Goal: Task Accomplishment & Management: Complete application form

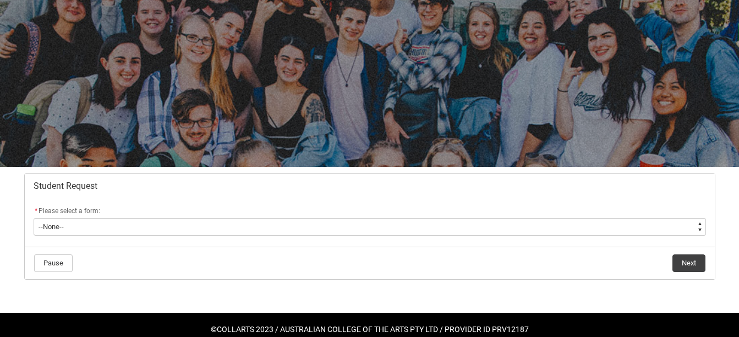
scroll to position [74, 0]
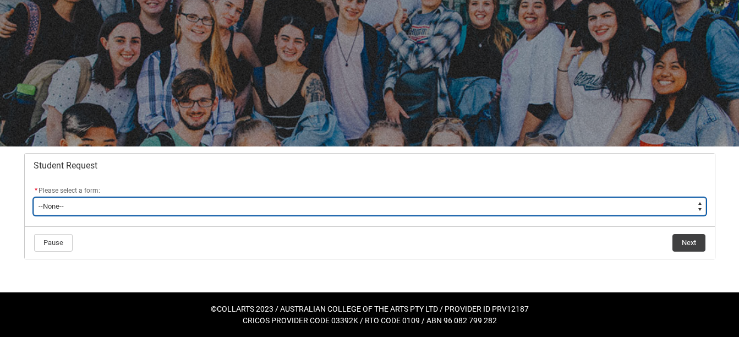
click at [484, 208] on select "--None-- Academic Transcript Application to Appeal Assignment Extension Change …" at bounding box center [370, 207] width 673 height 18
type lightning-select "Financial_Hardship_Program_Choice"
click at [34, 198] on select "--None-- Academic Transcript Application to Appeal Assignment Extension Change …" at bounding box center [370, 207] width 673 height 18
select select "Financial_Hardship_Program_Choice"
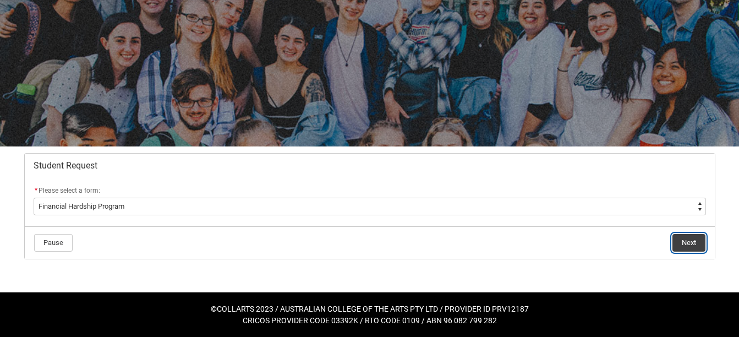
click at [679, 246] on button "Next" at bounding box center [689, 243] width 33 height 18
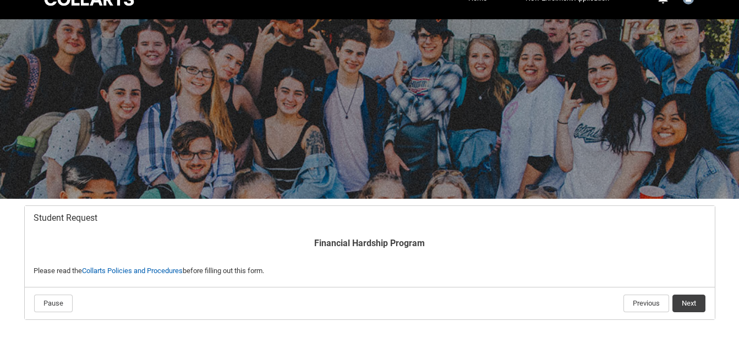
scroll to position [82, 0]
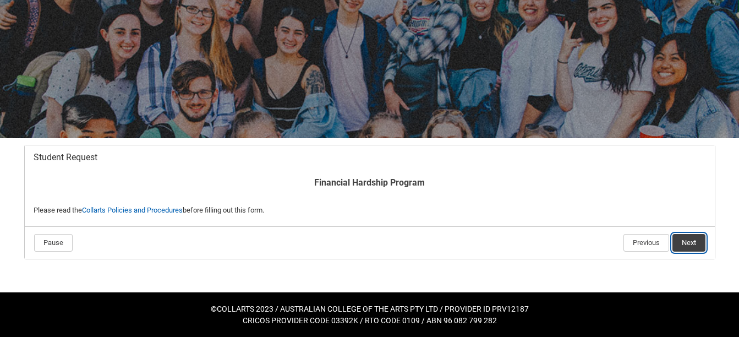
click at [683, 246] on button "Next" at bounding box center [689, 243] width 33 height 18
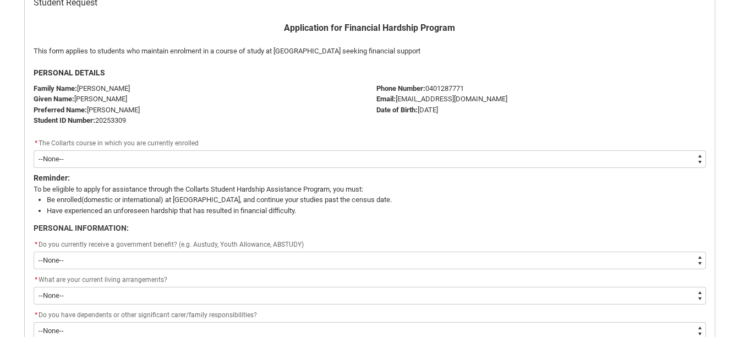
scroll to position [238, 0]
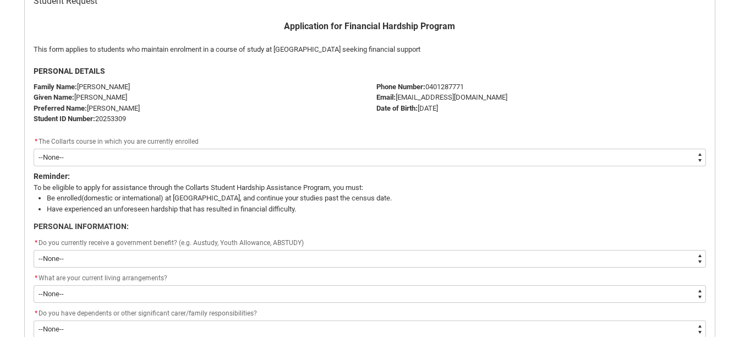
click at [358, 158] on select "--None-- Diploma of Arts (Interior Design)" at bounding box center [370, 158] width 673 height 18
type lightning-select "recordPicklist_ProgramEnrollment.a0jOZ0000061z4QYAQ"
click at [34, 149] on select "--None-- Diploma of Arts (Interior Design)" at bounding box center [370, 158] width 673 height 18
select select "recordPicklist_ProgramEnrollment.a0jOZ0000061z4QYAQ"
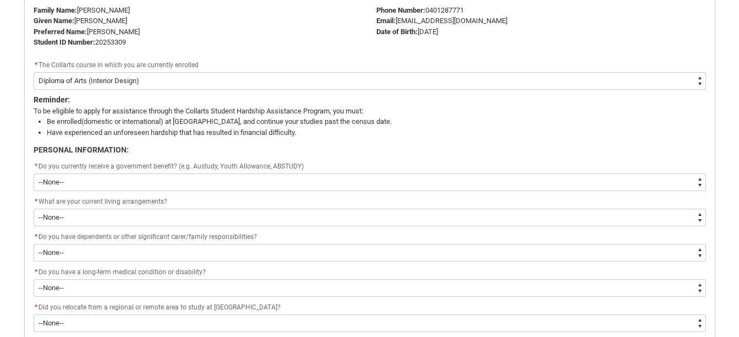
scroll to position [323, 0]
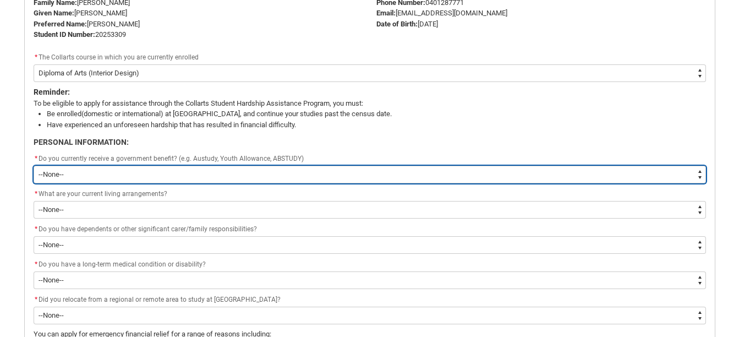
click at [327, 177] on select "--None-- Yes No" at bounding box center [370, 175] width 673 height 18
type lightning-select "Yes"
click at [34, 166] on select "--None-- Yes No" at bounding box center [370, 175] width 673 height 18
select select "Yes"
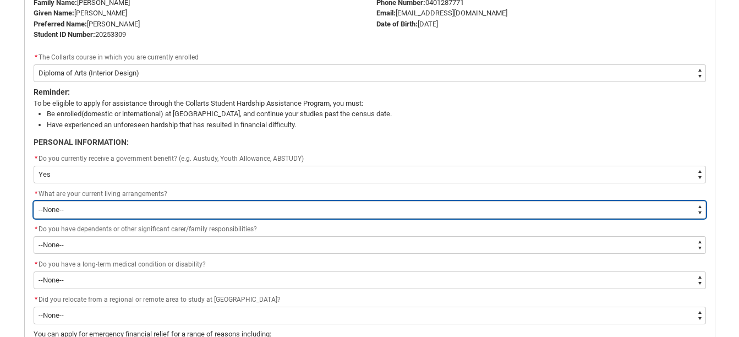
click at [262, 211] on select "--None-- I live at home with my parents I live in a shared house I live on my o…" at bounding box center [370, 210] width 673 height 18
type lightning-select "Live_With_Parents_PersonalInfo"
click at [34, 201] on select "--None-- I live at home with my parents I live in a shared house I live on my o…" at bounding box center [370, 210] width 673 height 18
select select "Live_With_Parents_PersonalInfo"
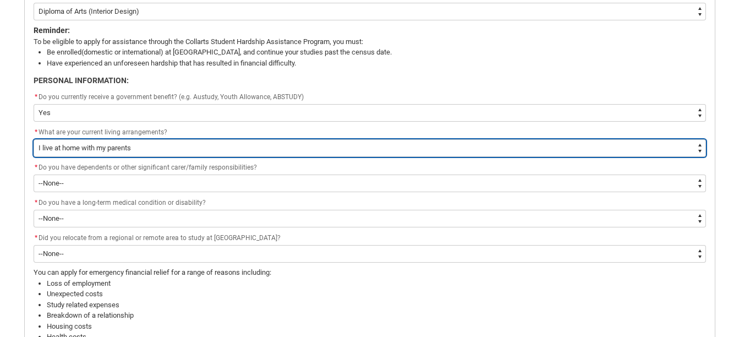
scroll to position [386, 0]
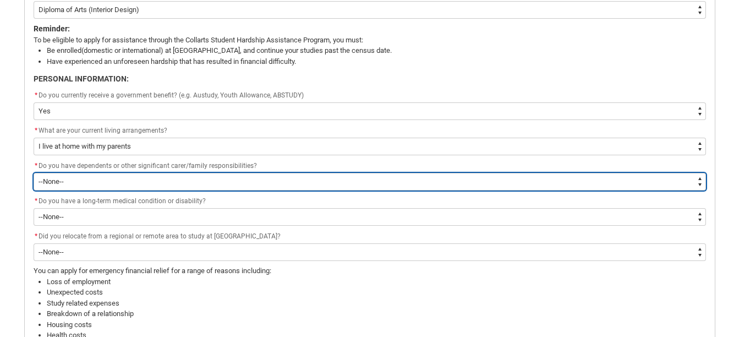
click at [192, 176] on select "--None-- Yes No" at bounding box center [370, 182] width 673 height 18
type lightning-select "No_FamilyResponsibilities"
click at [34, 173] on select "--None-- Yes No" at bounding box center [370, 182] width 673 height 18
select select "No_FamilyResponsibilities"
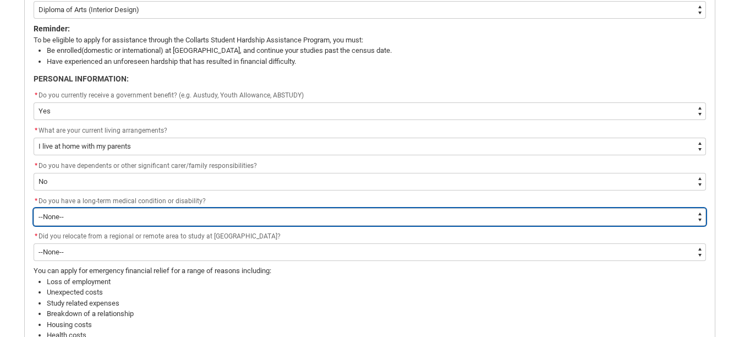
click at [153, 216] on select "--None-- Yes No" at bounding box center [370, 217] width 673 height 18
type lightning-select "No_Longterm_MedicalCondition"
click at [34, 208] on select "--None-- Yes No" at bounding box center [370, 217] width 673 height 18
select select "No_Longterm_MedicalCondition"
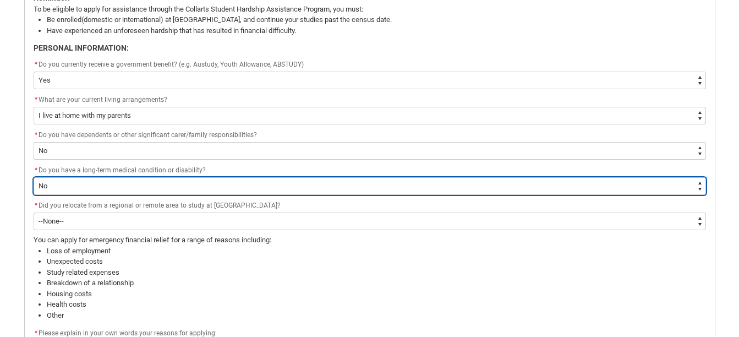
scroll to position [418, 0]
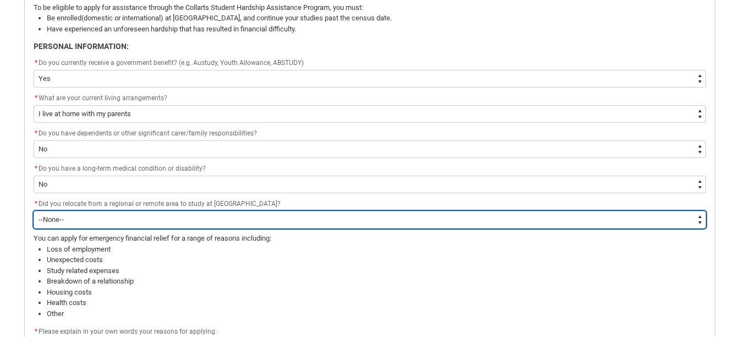
click at [193, 224] on select "--None-- Yes No" at bounding box center [370, 220] width 673 height 18
type lightning-select "No"
click at [34, 211] on select "--None-- Yes No" at bounding box center [370, 220] width 673 height 18
select select "No"
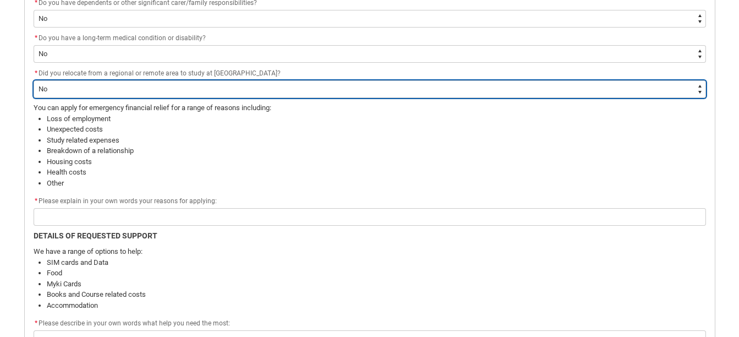
scroll to position [549, 0]
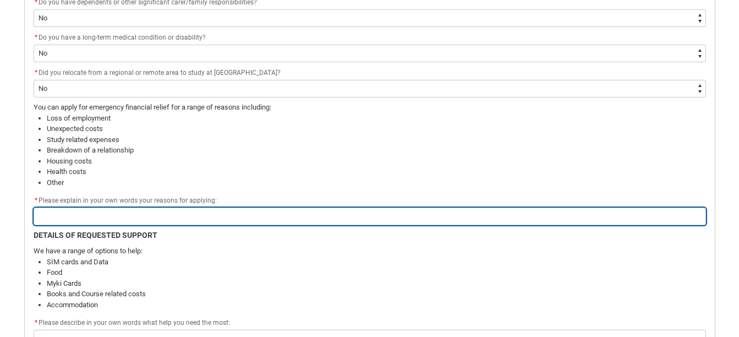
click at [140, 210] on input "Redu_Student_Request flow" at bounding box center [370, 217] width 673 height 18
type lightning-primitive-input-simple "U"
type input "U"
type lightning-primitive-input-simple "Un"
type input "Un"
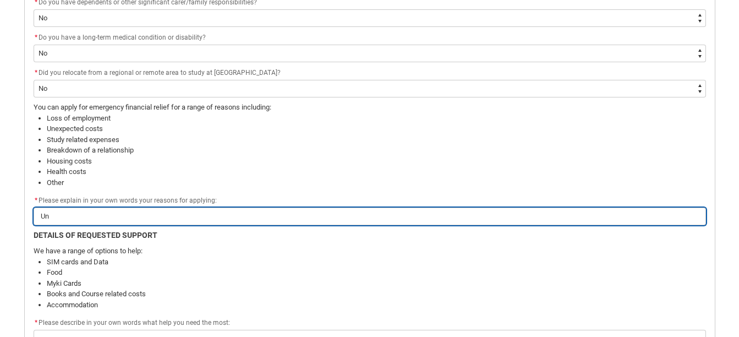
type lightning-primitive-input-simple "Une"
type input "Une"
type lightning-primitive-input-simple "Unem"
type input "Unem"
type lightning-primitive-input-simple "Unemp"
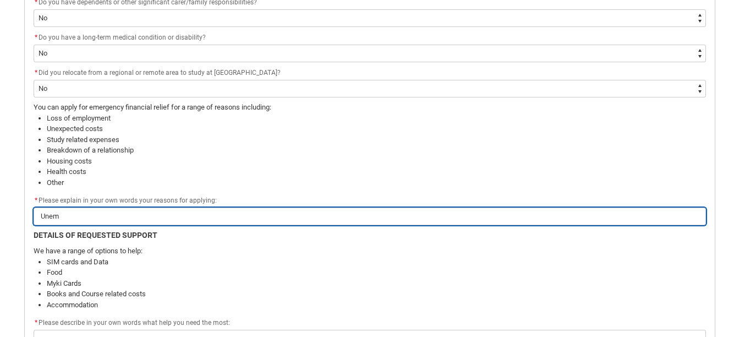
type input "Unemp"
type lightning-primitive-input-simple "Unempl"
type input "Unempl"
type lightning-primitive-input-simple "Unemplo"
type input "Unemplo"
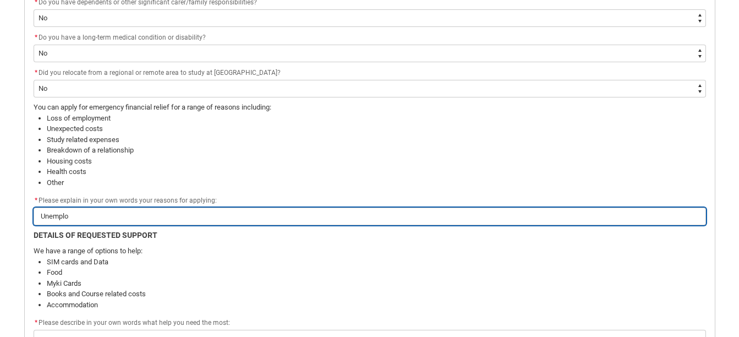
type lightning-primitive-input-simple "Unemploy"
type input "Unemploy"
type lightning-primitive-input-simple "Unemploym"
type input "Unemploym"
type lightning-primitive-input-simple "Unemployme"
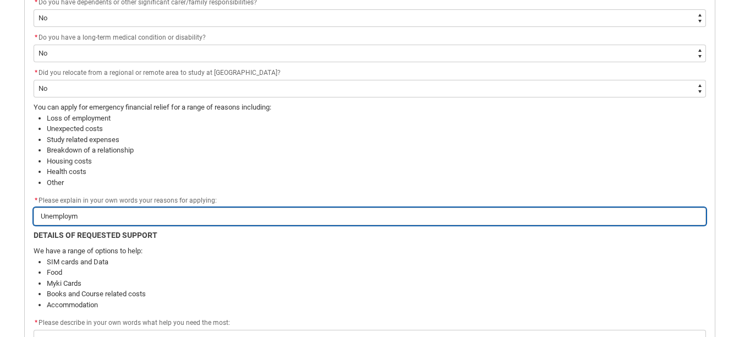
type input "Unemployme"
type lightning-primitive-input-simple "Unemploymen"
type input "Unemploymen"
type lightning-primitive-input-simple "Unemploymenr"
type input "Unemploymenr"
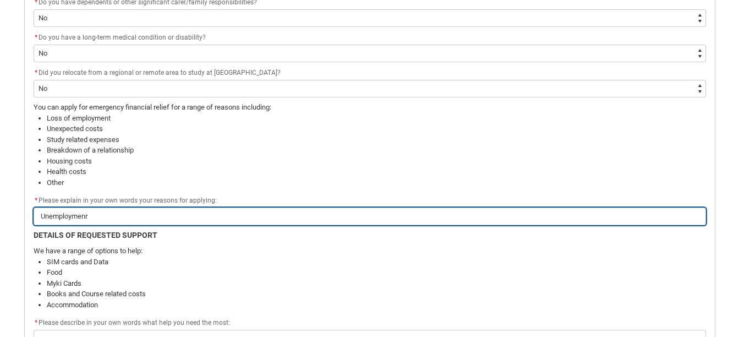
type lightning-primitive-input-simple "Unemploymen"
type input "Unemploymen"
type lightning-primitive-input-simple "Unemployment"
type input "Unemployment"
type lightning-primitive-input-simple "Unemployment"
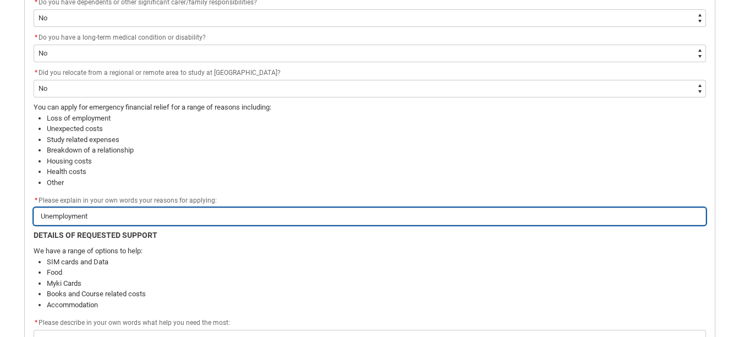
type input "Unemployment"
type lightning-primitive-input-simple "Unemployment"
type input "Unemployment"
type lightning-primitive-input-simple "Unemployment,"
type input "Unemployment,"
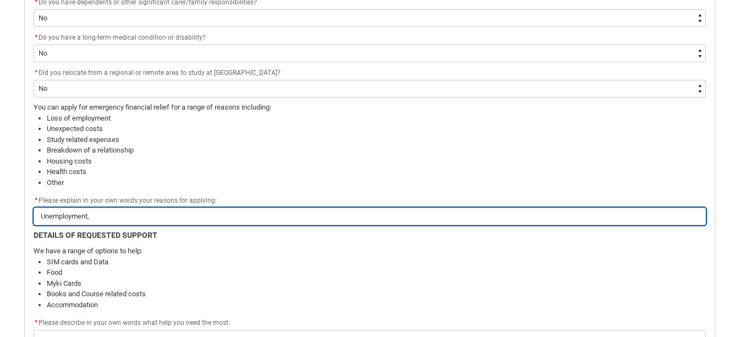
type lightning-primitive-input-simple "Unemployment,"
type input "Unemployment,"
type lightning-primitive-input-simple "Unemployment, c"
type input "Unemployment, c"
type lightning-primitive-input-simple "Unemployment, ch"
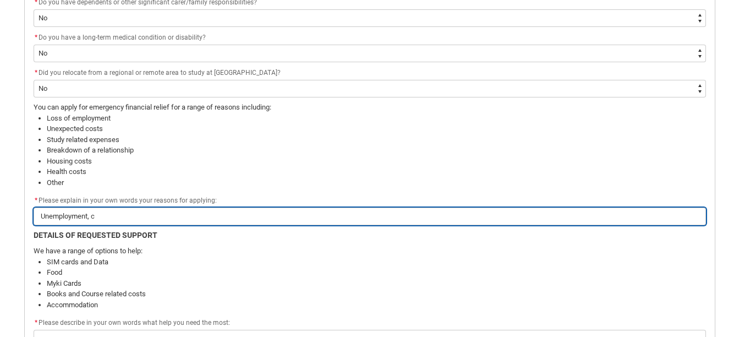
type input "Unemployment, ch"
type lightning-primitive-input-simple "Unemployment, cha"
type input "Unemployment, cha"
type lightning-primitive-input-simple "Unemployment, chal"
type input "Unemployment, chal"
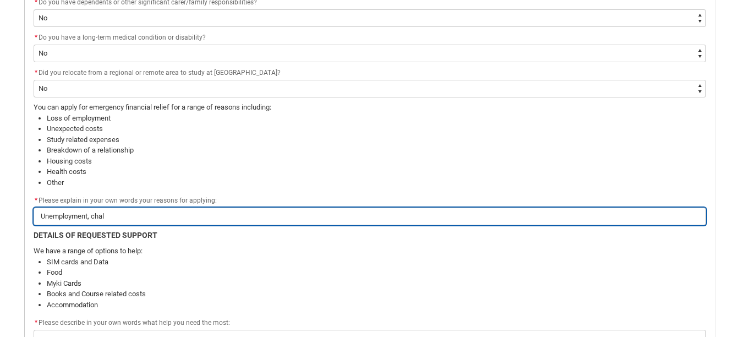
type lightning-primitive-input-simple "Unemployment, chall"
type input "Unemployment, chall"
type lightning-primitive-input-simple "Unemployment, challe"
type input "Unemployment, challe"
type lightning-primitive-input-simple "Unemployment, challen"
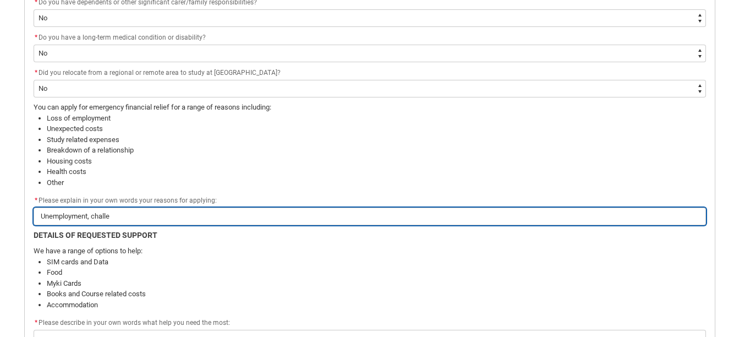
type input "Unemployment, challen"
type lightning-primitive-input-simple "Unemployment, challeng"
type input "Unemployment, challeng"
type lightning-primitive-input-simple "Unemployment, challenge"
type input "Unemployment, challenge"
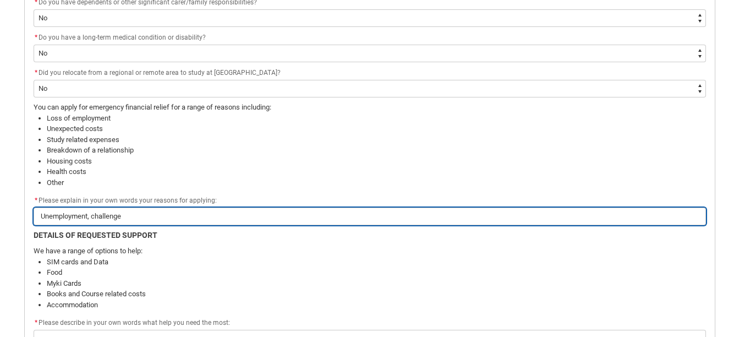
type lightning-primitive-input-simple "Unemployment, challenges"
type input "Unemployment, challenges"
type lightning-primitive-input-simple "Unemployment, challenges"
type input "Unemployment, challenges"
type lightning-primitive-input-simple "Unemployment, challenges w"
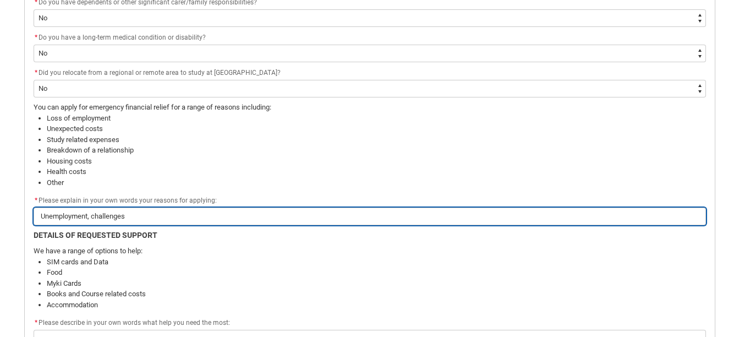
type input "Unemployment, challenges w"
type lightning-primitive-input-simple "Unemployment, challenges wi"
type input "Unemployment, challenges wi"
type lightning-primitive-input-simple "Unemployment, challenges wit"
type input "Unemployment, challenges wit"
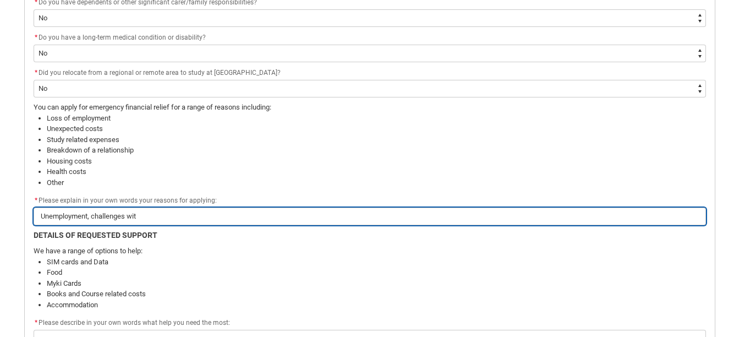
type lightning-primitive-input-simple "Unemployment, challenges with"
type input "Unemployment, challenges with"
type lightning-primitive-input-simple "Unemployment, challenges with"
type input "Unemployment, challenges with"
type lightning-primitive-input-simple "Unemployment, challenges with m"
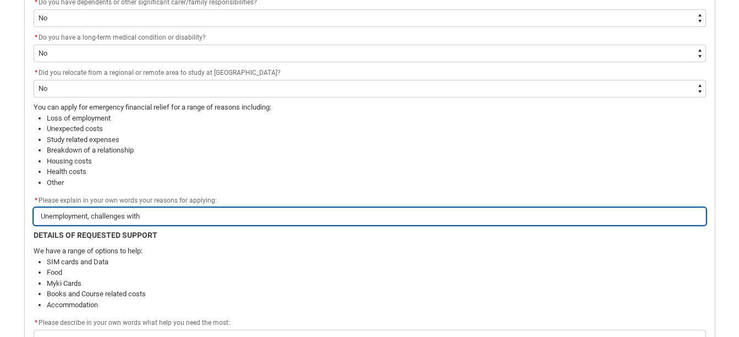
type input "Unemployment, challenges with m"
type lightning-primitive-input-simple "Unemployment, challenges with me"
type input "Unemployment, challenges with me"
type lightning-primitive-input-simple "Unemployment, challenges with men"
type input "Unemployment, challenges with men"
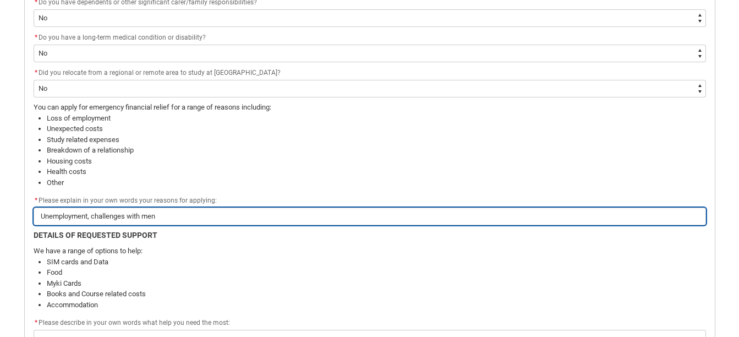
type lightning-primitive-input-simple "Unemployment, challenges with ment"
type input "Unemployment, challenges with ment"
type lightning-primitive-input-simple "Unemployment, challenges with menta"
type input "Unemployment, challenges with menta"
type lightning-primitive-input-simple "Unemployment, challenges with mental"
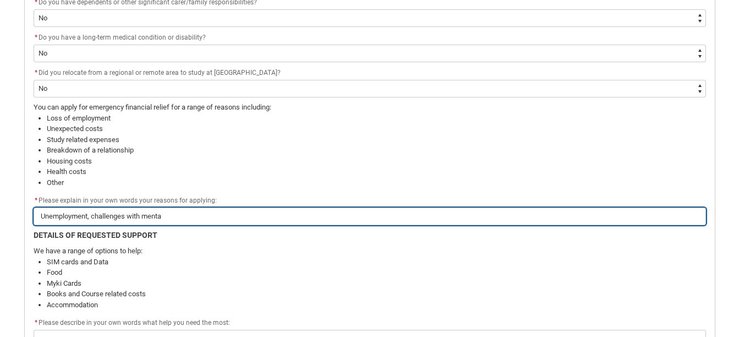
type input "Unemployment, challenges with mental"
type lightning-primitive-input-simple "Unemployment, challenges with mental"
type input "Unemployment, challenges with mental"
type lightning-primitive-input-simple "Unemployment, challenges with mental h"
type input "Unemployment, challenges with mental h"
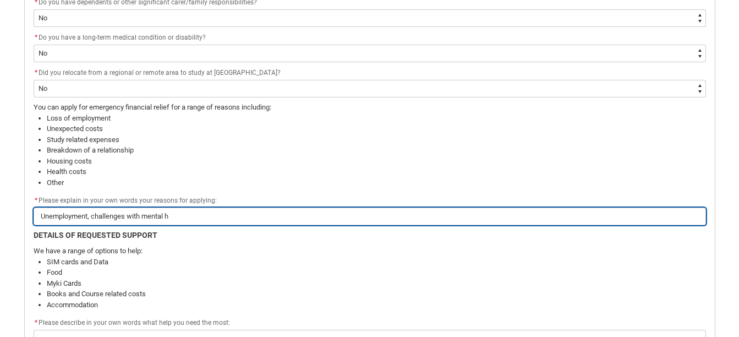
type lightning-primitive-input-simple "Unemployment, challenges with mental he"
type input "Unemployment, challenges with mental he"
type lightning-primitive-input-simple "Unemployment, challenges with mental hel"
type input "Unemployment, challenges with mental hel"
type lightning-primitive-input-simple "Unemployment, challenges with mental hela"
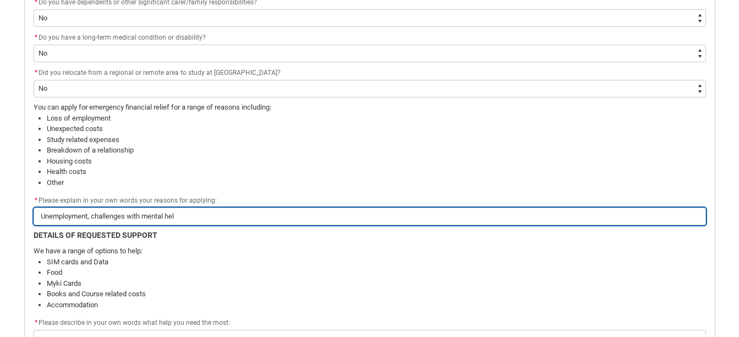
type input "Unemployment, challenges with mental hela"
type lightning-primitive-input-simple "Unemployment, challenges with mental helat"
type input "Unemployment, challenges with mental helat"
type lightning-primitive-input-simple "Unemployment, challenges with mental helath"
type input "Unemployment, challenges with mental helath"
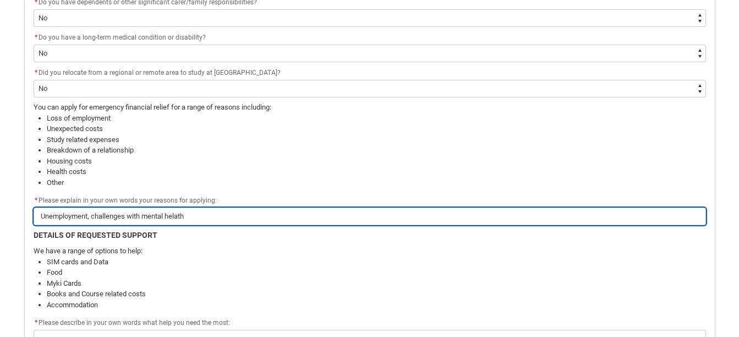
type lightning-primitive-input-simple "Unemployment, challenges with mental helat"
type input "Unemployment, challenges with mental helat"
type lightning-primitive-input-simple "Unemployment, challenges with mental hela"
type input "Unemployment, challenges with mental hela"
type lightning-primitive-input-simple "Unemployment, challenges with mental hel"
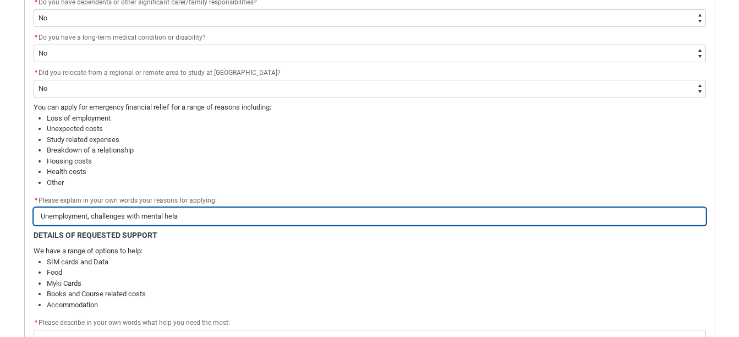
type input "Unemployment, challenges with mental hel"
type lightning-primitive-input-simple "Unemployment, challenges with mental he"
type input "Unemployment, challenges with mental he"
type lightning-primitive-input-simple "Unemployment, challenges with mental hea"
type input "Unemployment, challenges with mental hea"
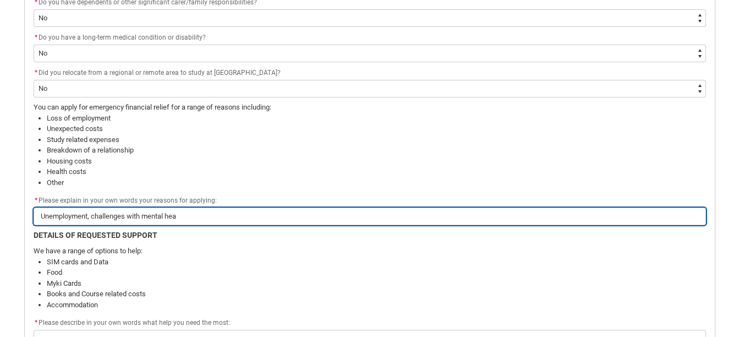
type lightning-primitive-input-simple "Unemployment, challenges with mental heal"
type input "Unemployment, challenges with mental heal"
type lightning-primitive-input-simple "Unemployment, challenges with mental healt"
type input "Unemployment, challenges with mental healt"
type lightning-primitive-input-simple "Unemployment, challenges with mental health"
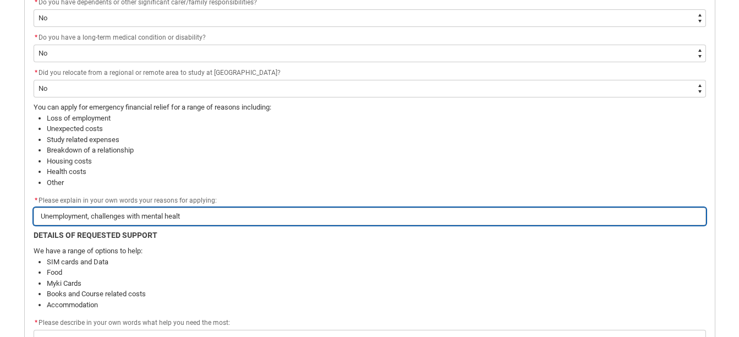
type input "Unemployment, challenges with mental health"
type lightning-primitive-input-simple "Unemployment, challenges with mental health,"
type input "Unemployment, challenges with mental health,"
type lightning-primitive-input-simple "Unemployment, challenges with mental health,"
type input "Unemployment, challenges with mental health,"
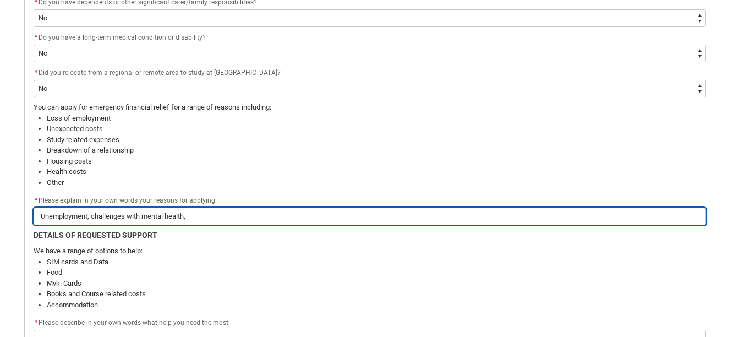
type lightning-primitive-input-simple "Unemployment, challenges with mental health, b"
type input "Unemployment, challenges with mental health, b"
type lightning-primitive-input-simple "Unemployment, challenges with mental health, bu"
type input "Unemployment, challenges with mental health, bu"
type lightning-primitive-input-simple "Unemployment, challenges with mental health, b"
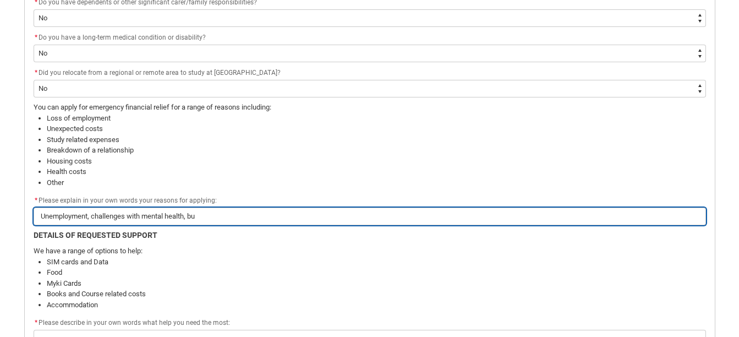
type input "Unemployment, challenges with mental health, b"
type lightning-primitive-input-simple "Unemployment, challenges with mental health,"
type input "Unemployment, challenges with mental health,"
type lightning-primitive-input-simple "Unemployment, challenges with mental health, f"
type input "Unemployment, challenges with mental health, f"
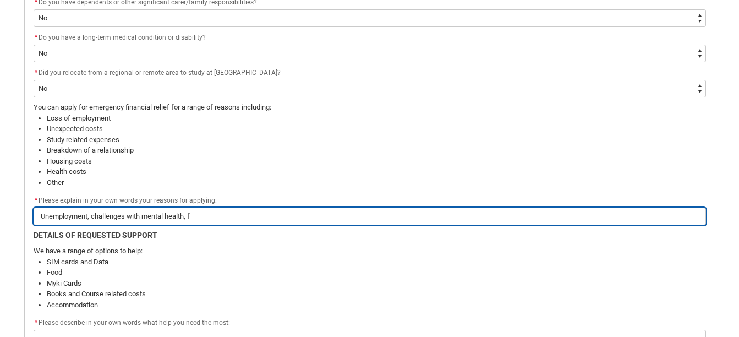
type lightning-primitive-input-simple "Unemployment, challenges with mental health, fi"
type input "Unemployment, challenges with mental health, fi"
type lightning-primitive-input-simple "Unemployment, challenges with mental health, fin"
type input "Unemployment, challenges with mental health, fin"
type lightning-primitive-input-simple "Unemployment, challenges with mental health, fina"
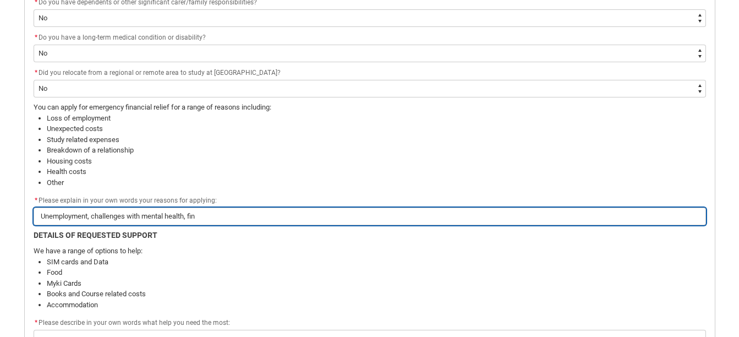
type input "Unemployment, challenges with mental health, fina"
type lightning-primitive-input-simple "Unemployment, challenges with mental health, [PERSON_NAME]"
type input "Unemployment, challenges with mental health, [PERSON_NAME]"
type lightning-primitive-input-simple "Unemployment, challenges with mental health, financ"
type input "Unemployment, challenges with mental health, financ"
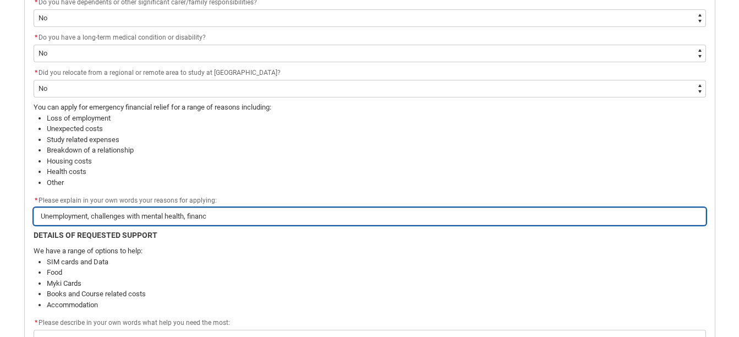
type lightning-primitive-input-simple "Unemployment, challenges with mental health, financi"
type input "Unemployment, challenges with mental health, financi"
type lightning-primitive-input-simple "Unemployment, challenges with mental health, financia"
type input "Unemployment, challenges with mental health, financia"
type lightning-primitive-input-simple "Unemployment, challenges with mental health, financial"
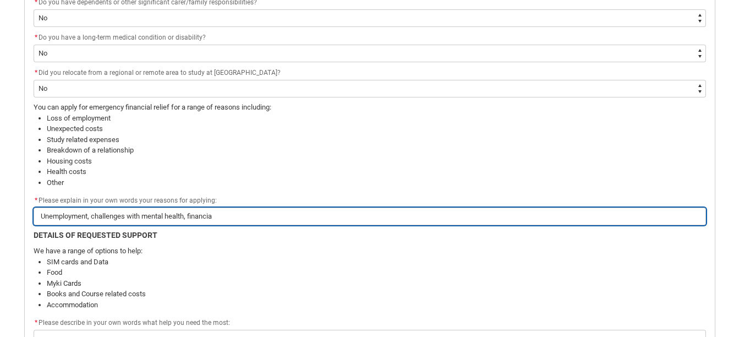
type input "Unemployment, challenges with mental health, financial"
type lightning-primitive-input-simple "Unemployment, challenges with mental health, financial"
type input "Unemployment, challenges with mental health, financial"
type lightning-primitive-input-simple "Unemployment, challenges with mental health, financial s"
type input "Unemployment, challenges with mental health, financial s"
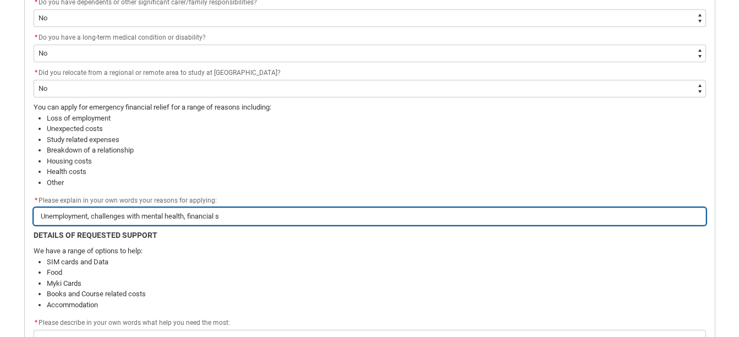
type lightning-primitive-input-simple "Unemployment, challenges with mental health, financial st"
type input "Unemployment, challenges with mental health, financial st"
type lightning-primitive-input-simple "Unemployment, challenges with mental health, financial str"
type input "Unemployment, challenges with mental health, financial str"
type lightning-primitive-input-simple "Unemployment, challenges with mental health, financial stre"
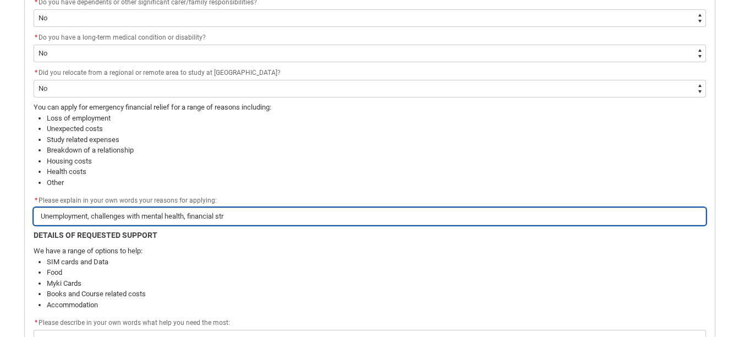
type input "Unemployment, challenges with mental health, financial stre"
type lightning-primitive-input-simple "Unemployment, challenges with mental health, financial stres"
type input "Unemployment, challenges with mental health, financial stres"
type lightning-primitive-input-simple "Unemployment, challenges with mental health, financial stress"
type input "Unemployment, challenges with mental health, financial stress"
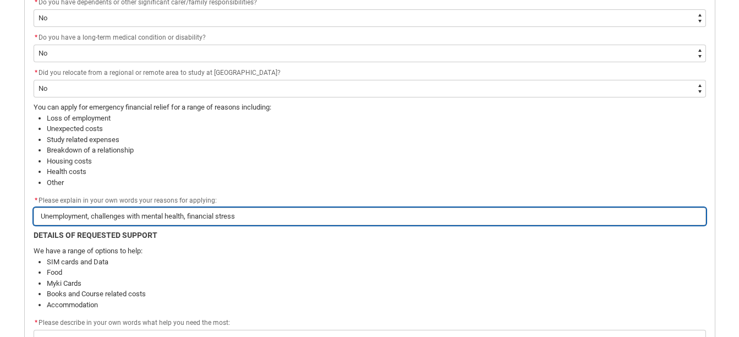
type lightning-primitive-input-simple "Unemployment, challenges with mental health, financial stress,"
type input "Unemployment, challenges with mental health, financial stress,"
type lightning-primitive-input-simple "Unemployment, challenges with mental health, financial stress,"
type input "Unemployment, challenges with mental health, financial stress,"
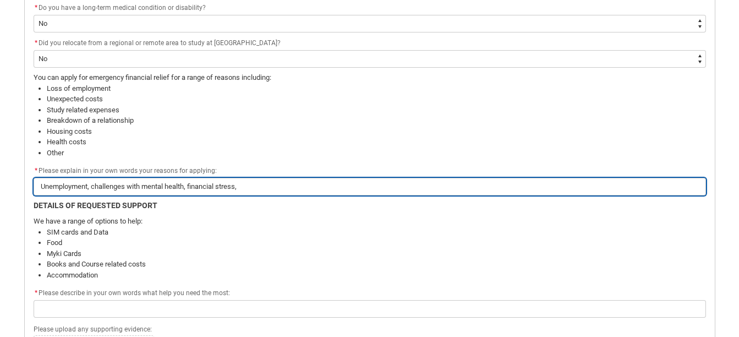
scroll to position [580, 0]
type lightning-primitive-input-simple "Unemployment, challenges with mental health, financial stress, c"
type input "Unemployment, challenges with mental health, financial stress, c"
type lightning-primitive-input-simple "Unemployment, challenges with mental health, financial stress, ch"
type input "Unemployment, challenges with mental health, financial stress, ch"
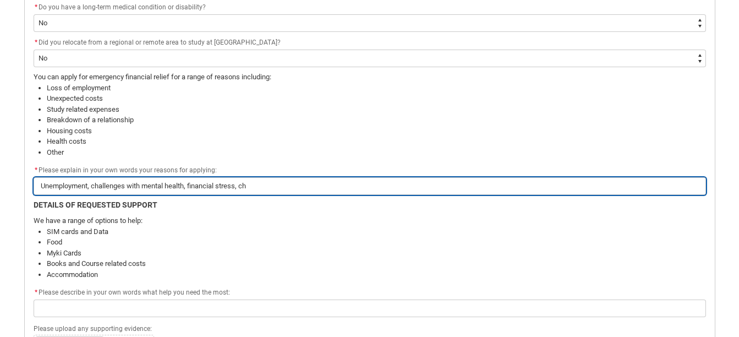
type lightning-primitive-input-simple "Unemployment, challenges with mental health, financial stress, cha"
type input "Unemployment, challenges with mental health, financial stress, cha"
type lightning-primitive-input-simple "Unemployment, challenges with mental health, financial stress, chal"
type input "Unemployment, challenges with mental health, financial stress, chal"
type lightning-primitive-input-simple "Unemployment, challenges with mental health, financial stress, chall"
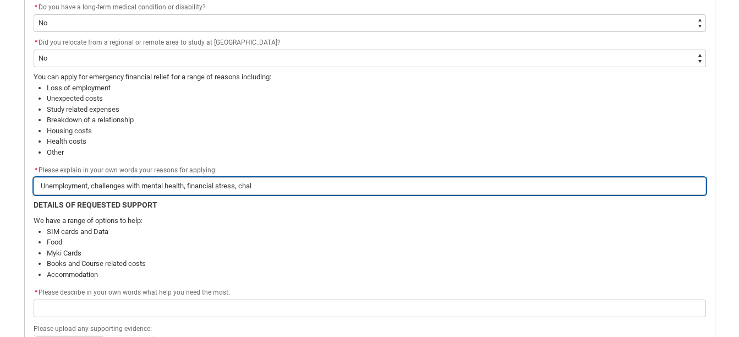
type input "Unemployment, challenges with mental health, financial stress, chall"
type lightning-primitive-input-simple "Unemployment, challenges with mental health, financial stress, challe"
type input "Unemployment, challenges with mental health, financial stress, challe"
type lightning-primitive-input-simple "Unemployment, challenges with mental health, financial stress, challen"
type input "Unemployment, challenges with mental health, financial stress, challen"
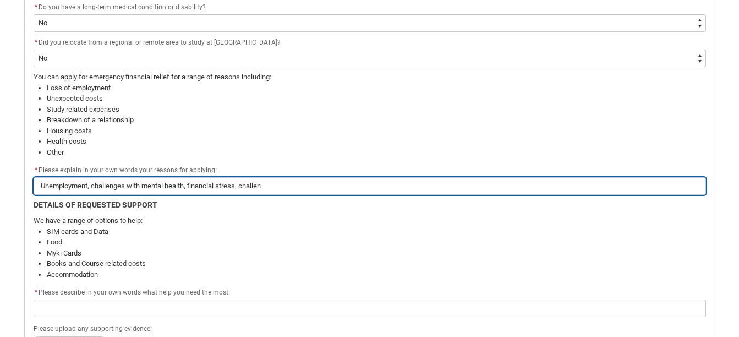
type lightning-primitive-input-simple "Unemployment, challenges with mental health, financial stress, challeng"
type input "Unemployment, challenges with mental health, financial stress, challeng"
type lightning-primitive-input-simple "Unemployment, challenges with mental health, financial stress, challenge"
type input "Unemployment, challenges with mental health, financial stress, challenge"
type lightning-primitive-input-simple "Unemployment, challenges with mental health, financial stress, challenges"
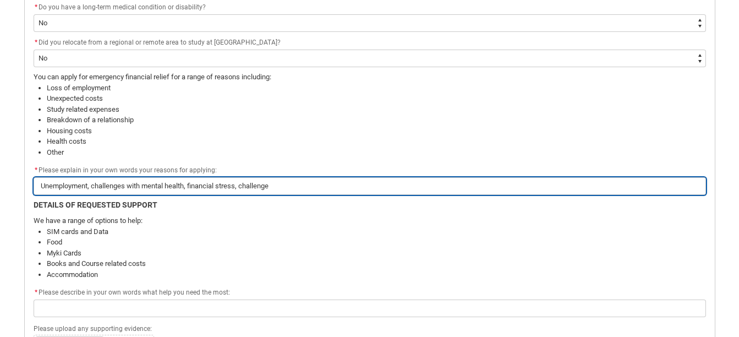
type input "Unemployment, challenges with mental health, financial stress, challenges"
type lightning-primitive-input-simple "Unemployment, challenges with mental health, financial stress, challenges"
type input "Unemployment, challenges with mental health, financial stress, challenges"
type lightning-primitive-input-simple "Unemployment, challenges with mental health, financial stress, challenges w"
type input "Unemployment, challenges with mental health, financial stress, challenges w"
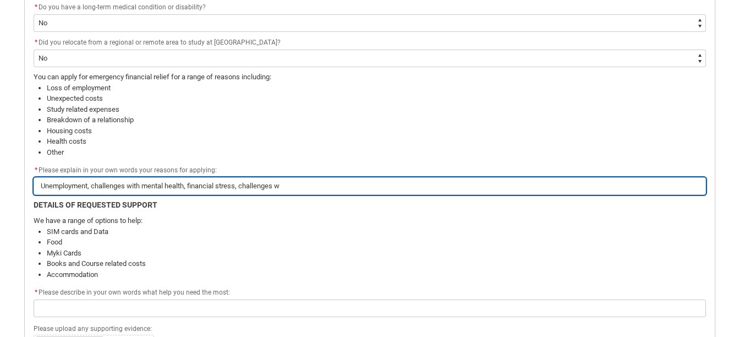
type lightning-primitive-input-simple "Unemployment, challenges with mental health, financial stress, challenges wi"
type input "Unemployment, challenges with mental health, financial stress, challenges wi"
type lightning-primitive-input-simple "Unemployment, challenges with mental health, financial stress, challenges wir"
type input "Unemployment, challenges with mental health, financial stress, challenges wir"
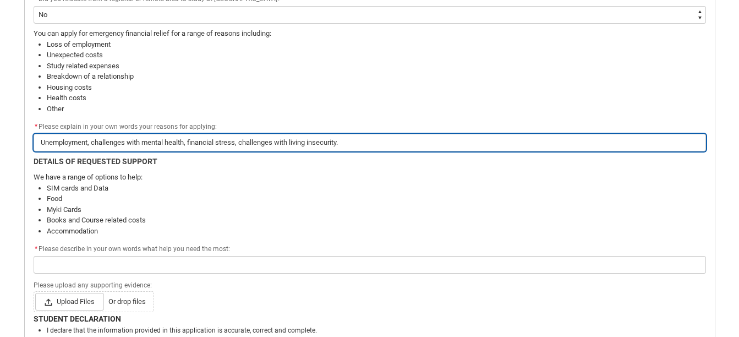
scroll to position [624, 0]
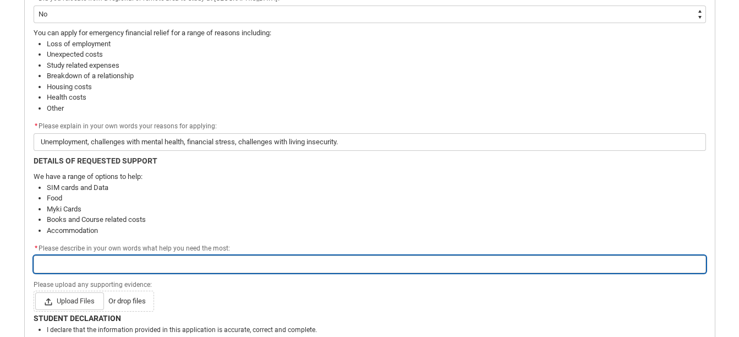
click at [297, 262] on input "Redu_Student_Request flow" at bounding box center [370, 264] width 673 height 18
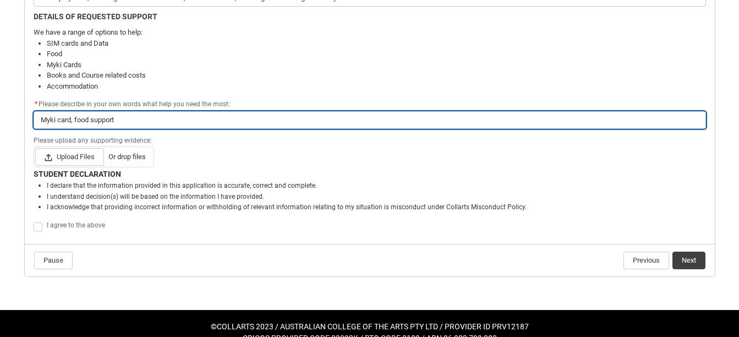
scroll to position [769, 0]
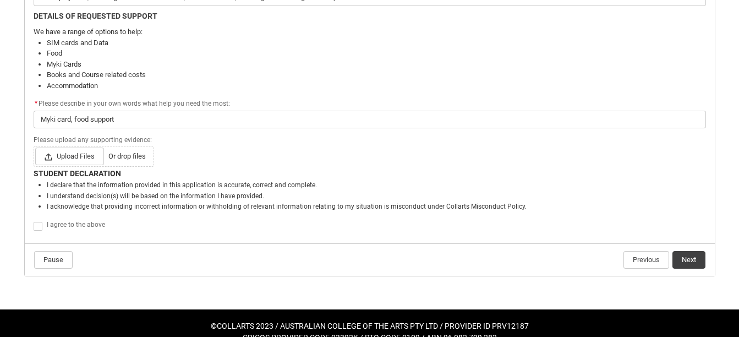
click at [84, 225] on span "I agree to the above" at bounding box center [76, 225] width 58 height 8
click at [695, 257] on button "Next" at bounding box center [689, 260] width 33 height 18
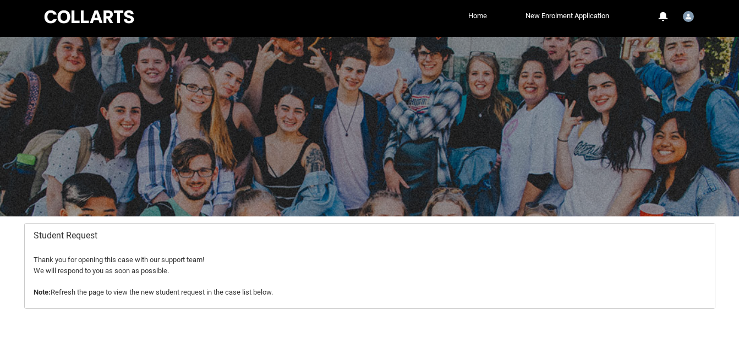
scroll to position [0, 0]
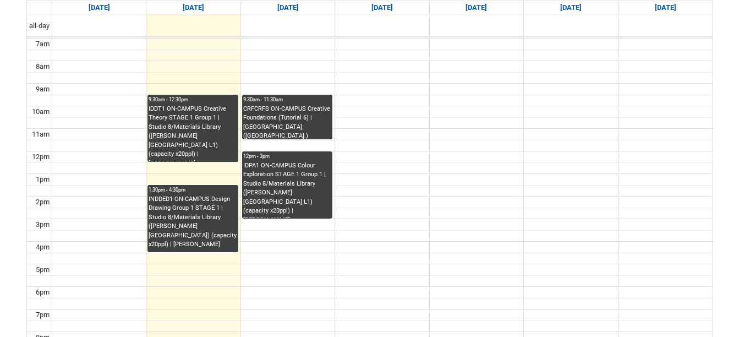
scroll to position [322, 0]
